Goal: Find specific page/section: Find specific page/section

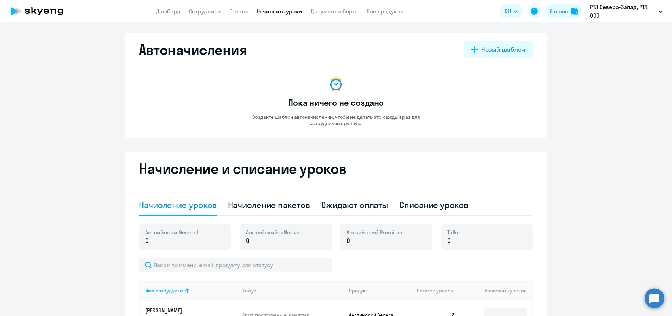
select select "10"
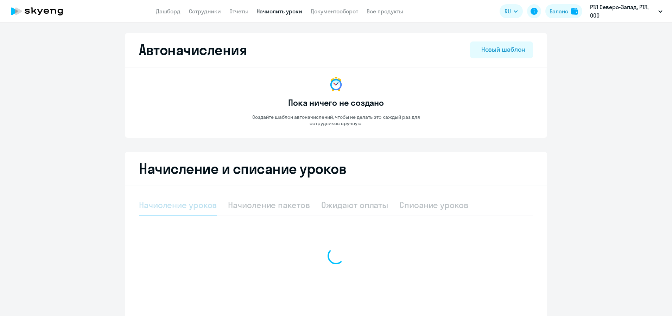
select select "10"
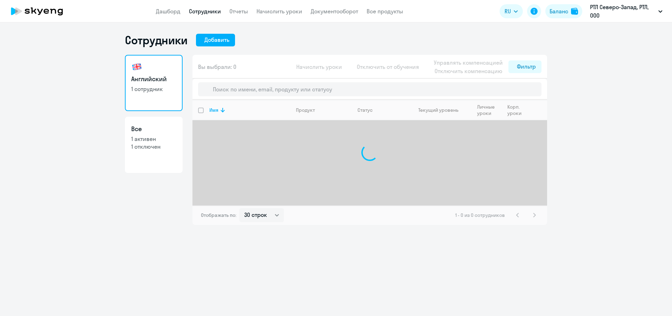
select select "30"
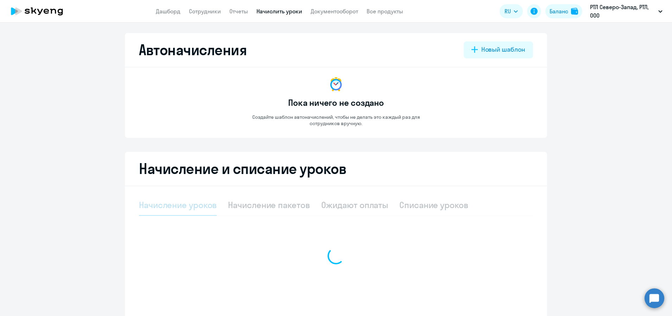
select select "10"
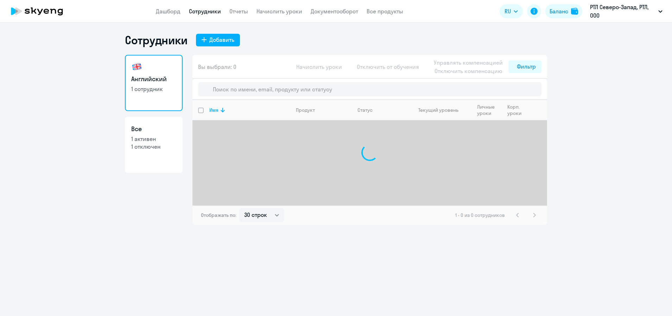
select select "30"
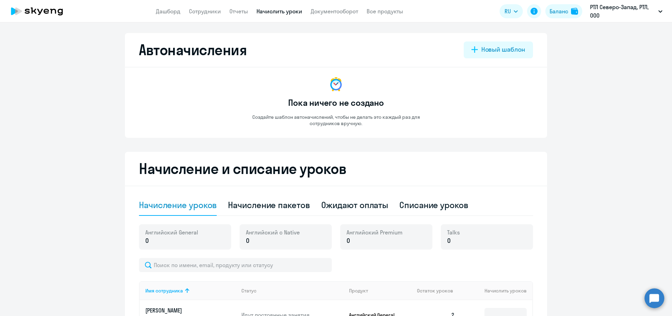
select select "10"
